Goal: Navigation & Orientation: Find specific page/section

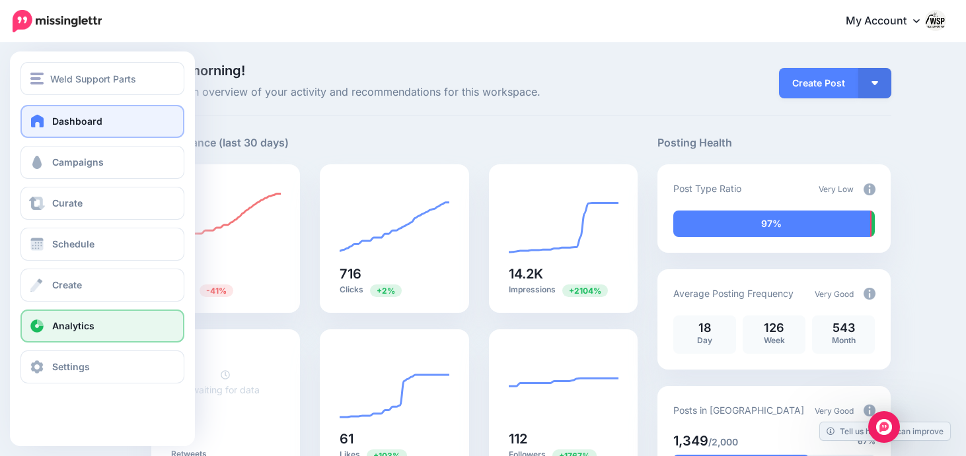
click at [73, 332] on span "Analytics" at bounding box center [73, 325] width 42 height 11
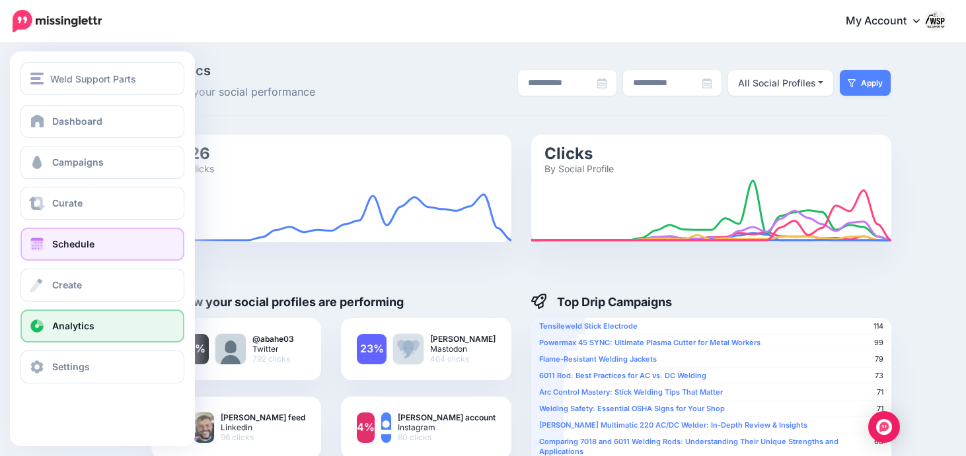
click at [86, 252] on link "Schedule" at bounding box center [102, 244] width 164 height 33
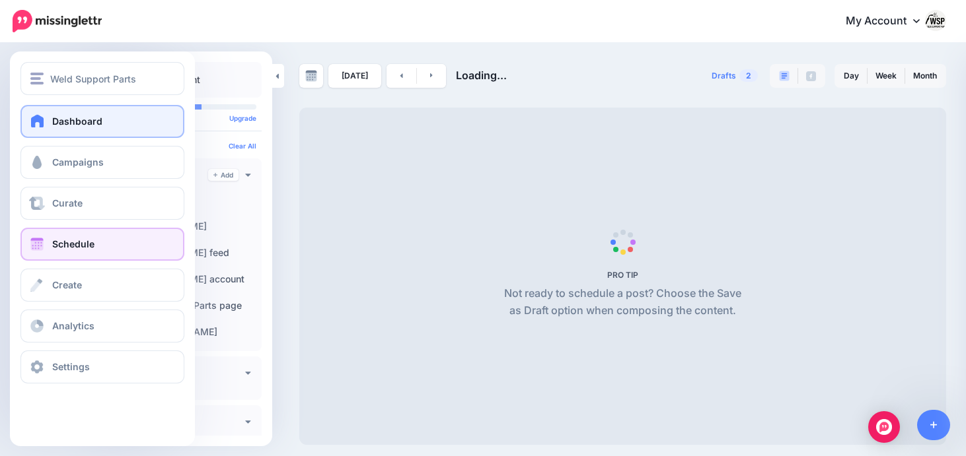
click at [77, 111] on link "Dashboard" at bounding box center [102, 121] width 164 height 33
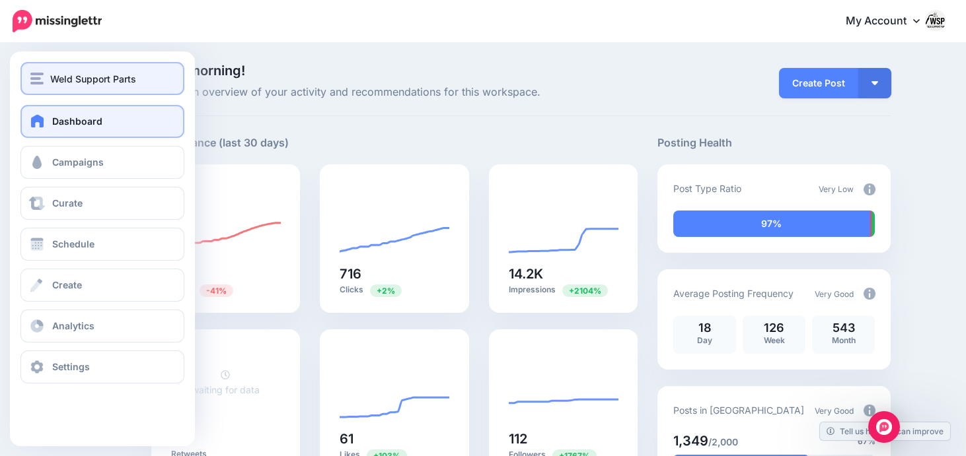
click at [75, 73] on span "Weld Support Parts" at bounding box center [93, 78] width 86 height 15
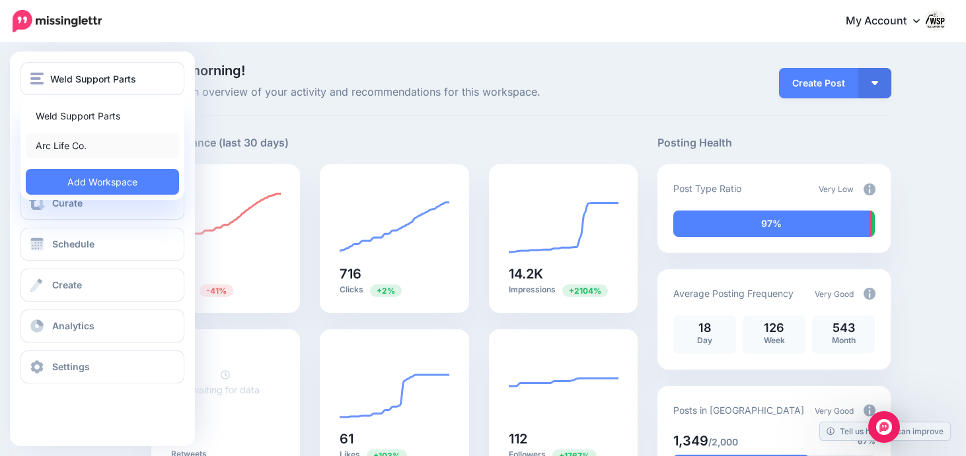
click at [77, 147] on link "Arc Life Co." at bounding box center [102, 146] width 153 height 26
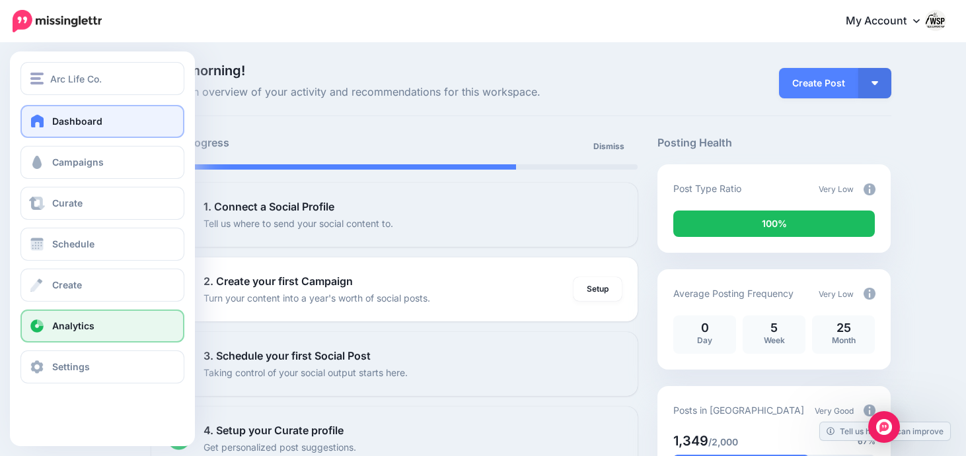
click at [42, 330] on span at bounding box center [36, 326] width 17 height 13
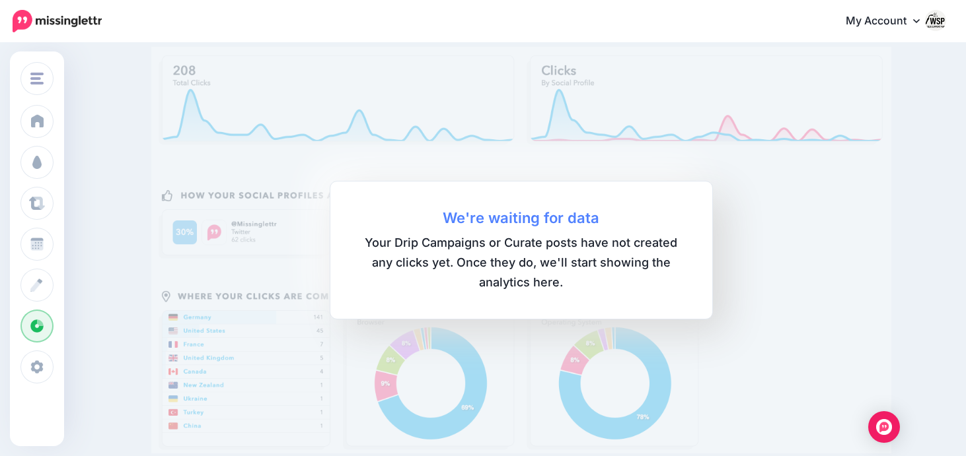
scroll to position [89, 0]
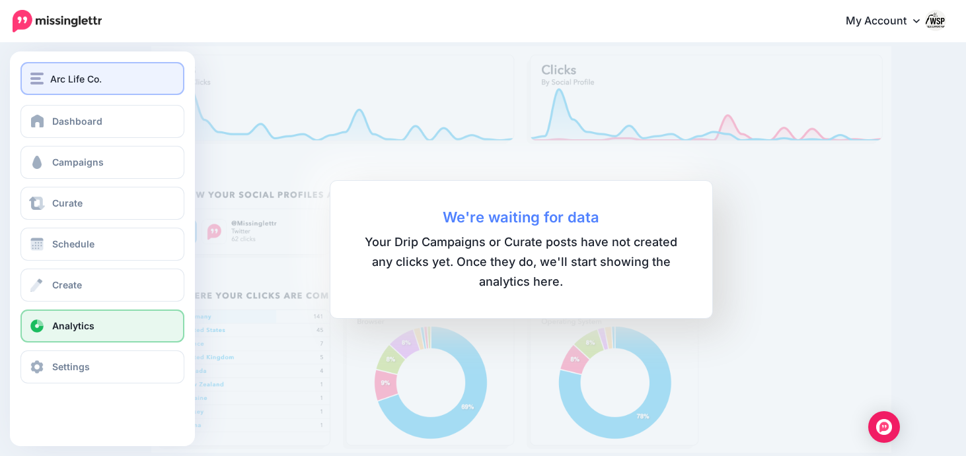
click at [64, 77] on span "Arc Life Co." at bounding box center [76, 78] width 52 height 15
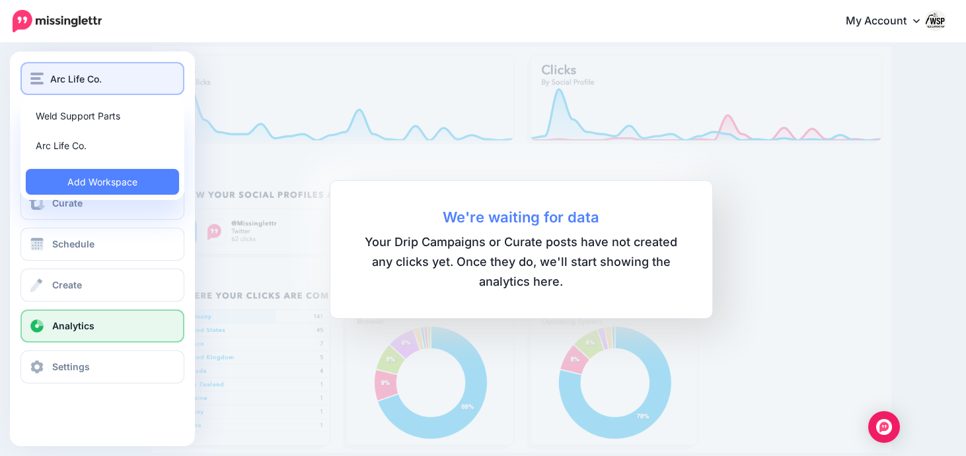
click at [64, 77] on span "Arc Life Co." at bounding box center [76, 78] width 52 height 15
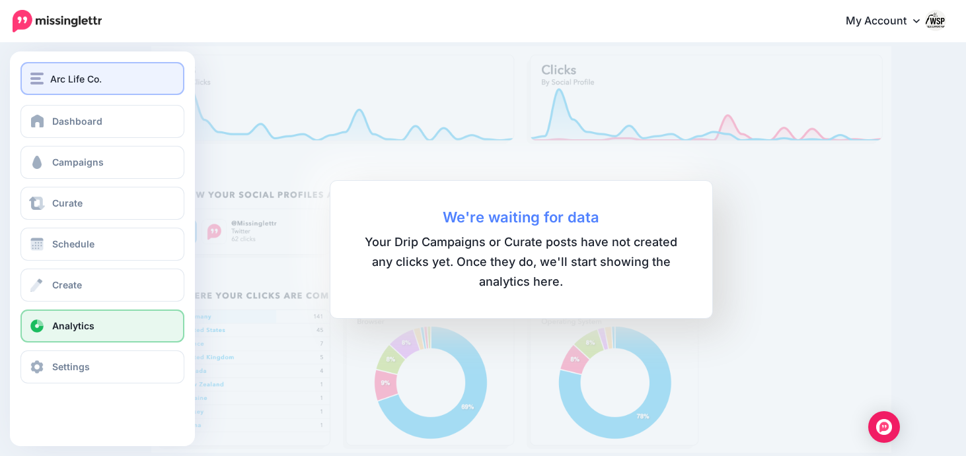
click at [62, 87] on button "Arc Life Co." at bounding box center [102, 78] width 164 height 33
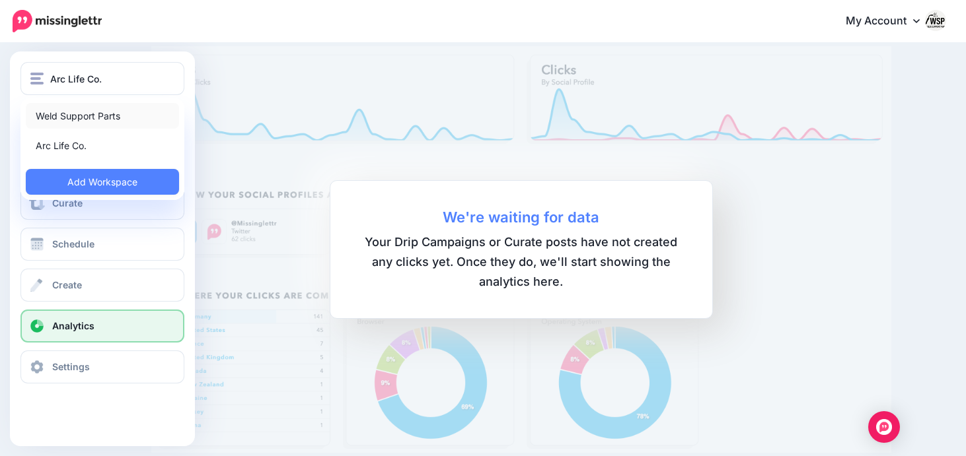
click at [63, 122] on link "Weld Support Parts" at bounding box center [102, 116] width 153 height 26
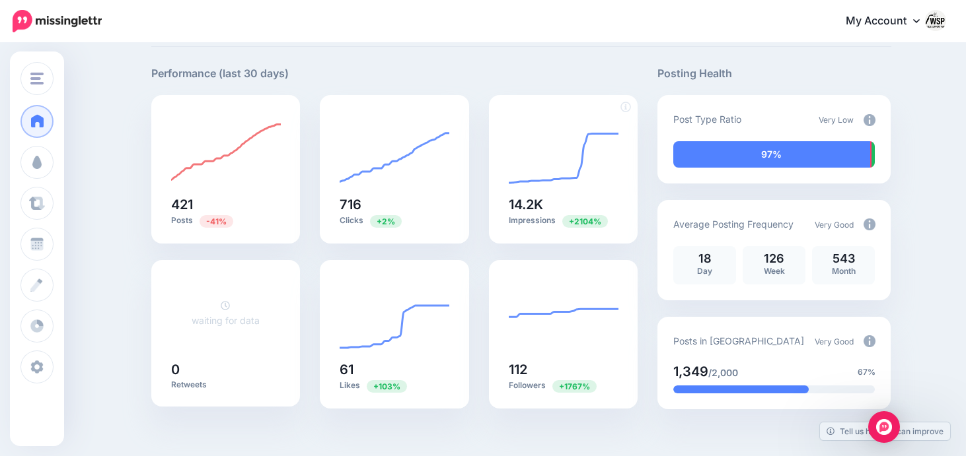
scroll to position [71, 0]
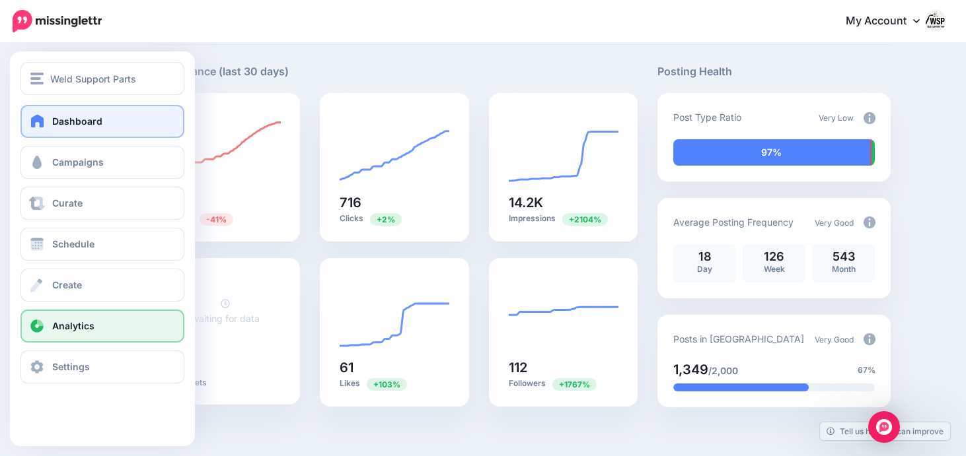
click at [63, 326] on span "Analytics" at bounding box center [73, 325] width 42 height 11
